Goal: Transaction & Acquisition: Purchase product/service

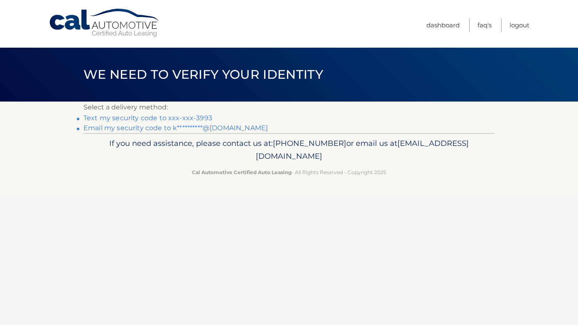
click at [116, 118] on link "Text my security code to xxx-xxx-3993" at bounding box center [147, 118] width 129 height 8
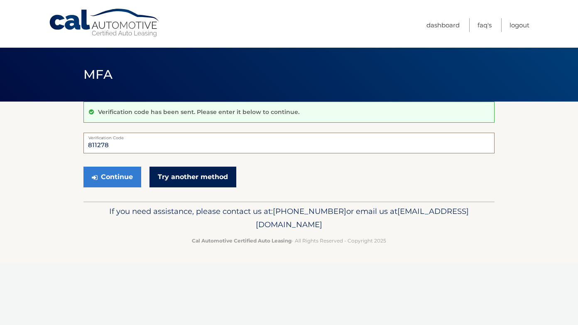
type input "811278"
click at [112, 177] on button "Continue" at bounding box center [112, 177] width 58 height 21
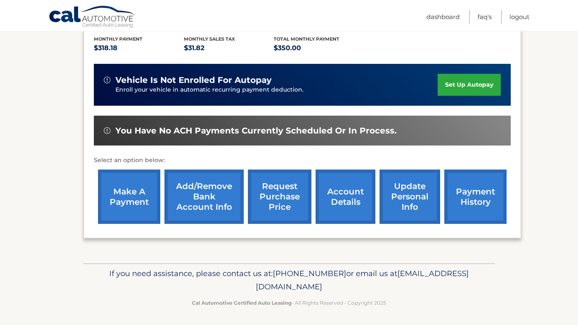
scroll to position [176, 0]
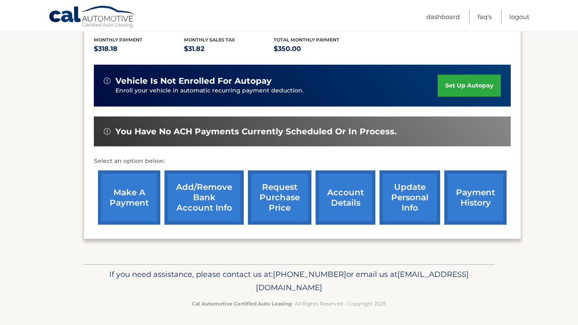
click at [139, 207] on link "make a payment" at bounding box center [129, 198] width 62 height 54
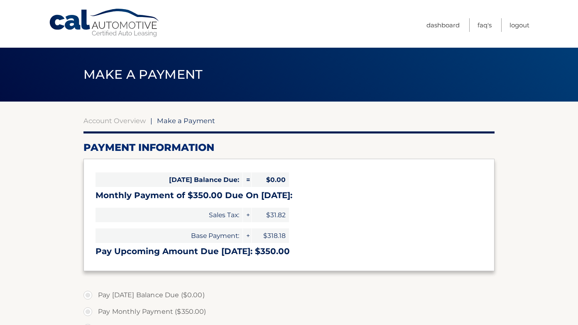
select select "ZTg4N2JmYTQtMzdlZS00ZjQ5LThlMDktYzdiYTU2NTc2MjA1"
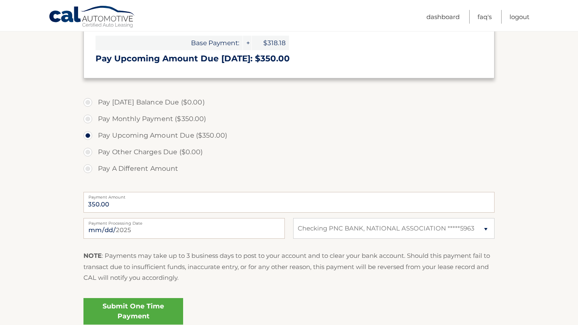
scroll to position [195, 0]
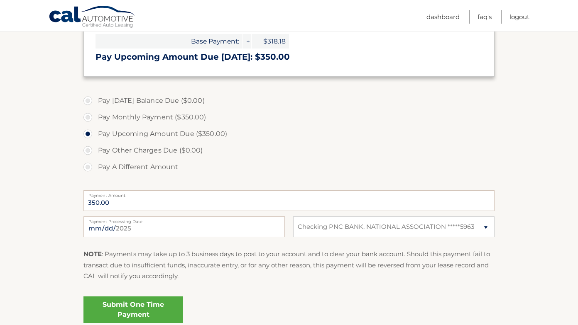
click at [88, 116] on label "Pay Monthly Payment ($350.00)" at bounding box center [288, 117] width 411 height 17
click at [88, 116] on input "Pay Monthly Payment ($350.00)" at bounding box center [91, 115] width 8 height 13
radio input "true"
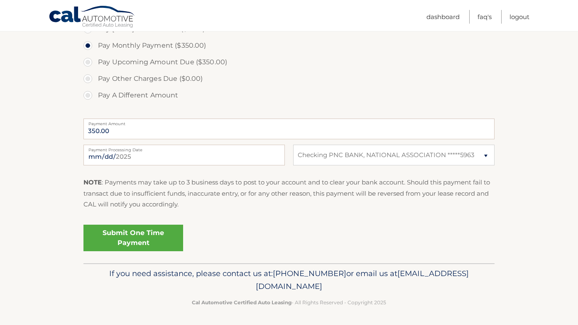
scroll to position [266, 0]
click at [140, 241] on link "Submit One Time Payment" at bounding box center [133, 239] width 100 height 27
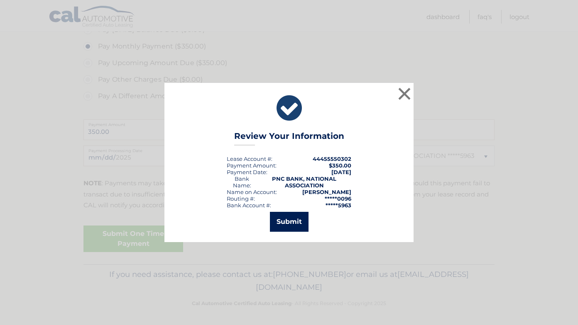
click at [301, 221] on button "Submit" at bounding box center [289, 222] width 39 height 20
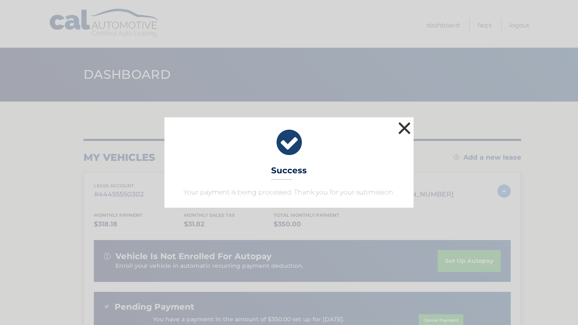
click at [404, 127] on button "×" at bounding box center [404, 128] width 17 height 17
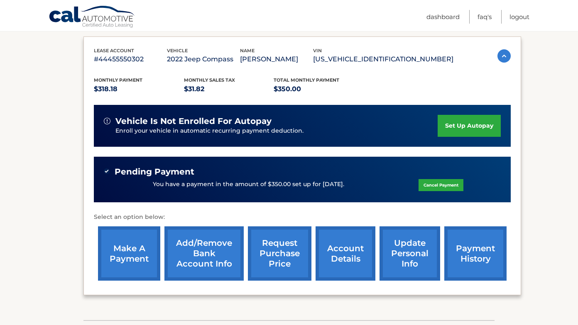
scroll to position [136, 0]
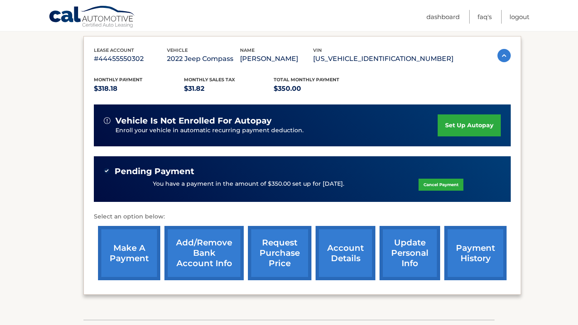
click at [357, 252] on link "account details" at bounding box center [345, 253] width 60 height 54
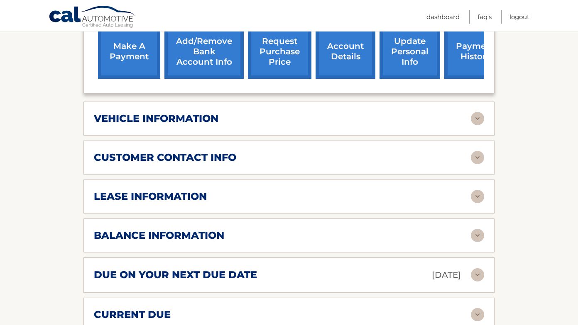
scroll to position [368, 0]
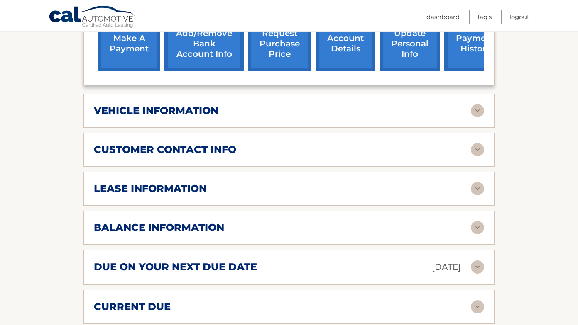
click at [478, 186] on img at bounding box center [477, 188] width 13 height 13
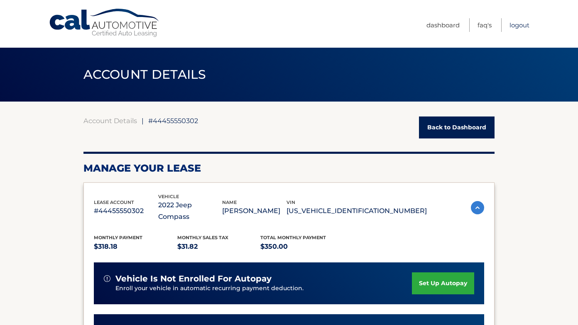
scroll to position [0, 0]
click at [514, 28] on link "Logout" at bounding box center [519, 25] width 20 height 14
